Goal: Find specific page/section: Find specific page/section

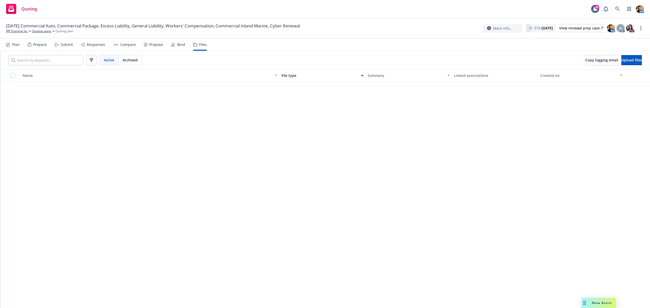
scroll to position [738, 0]
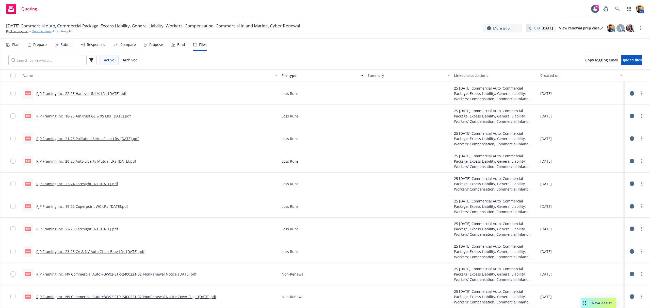
click at [50, 30] on link "Quoting plans" at bounding box center [42, 31] width 20 height 5
